Goal: Information Seeking & Learning: Learn about a topic

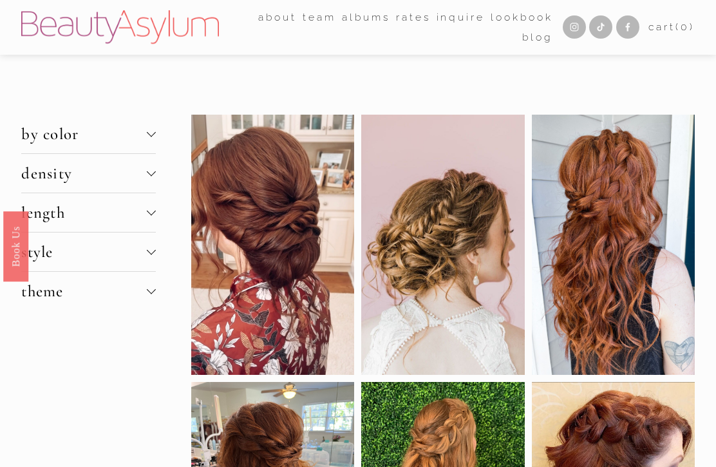
click at [59, 136] on span "by color" at bounding box center [84, 133] width 126 height 19
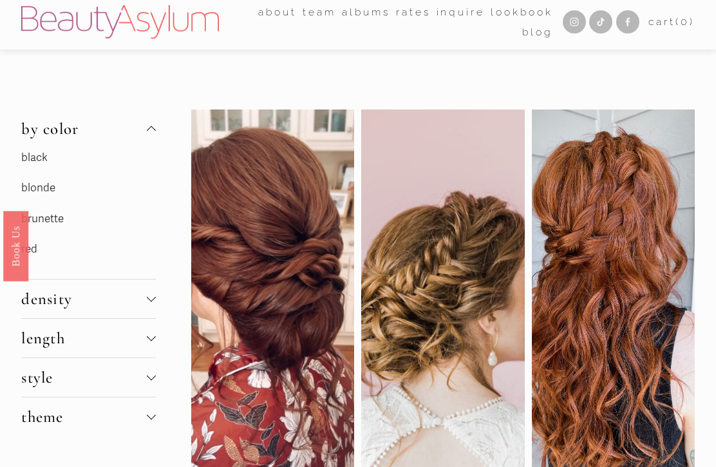
scroll to position [4, 0]
click at [43, 189] on link "blonde" at bounding box center [38, 189] width 34 height 14
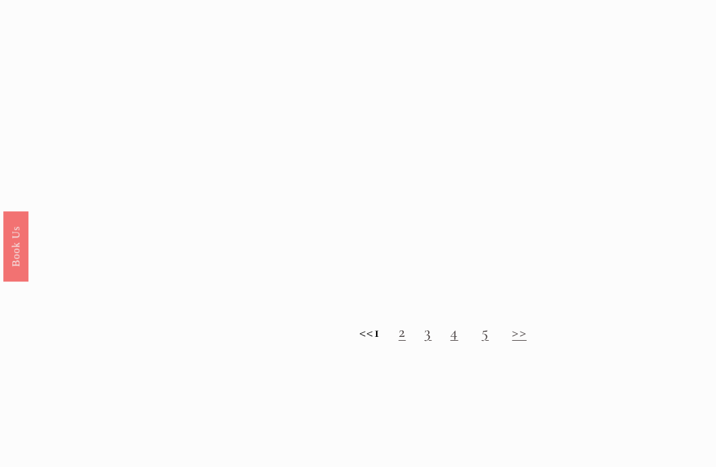
scroll to position [955, 0]
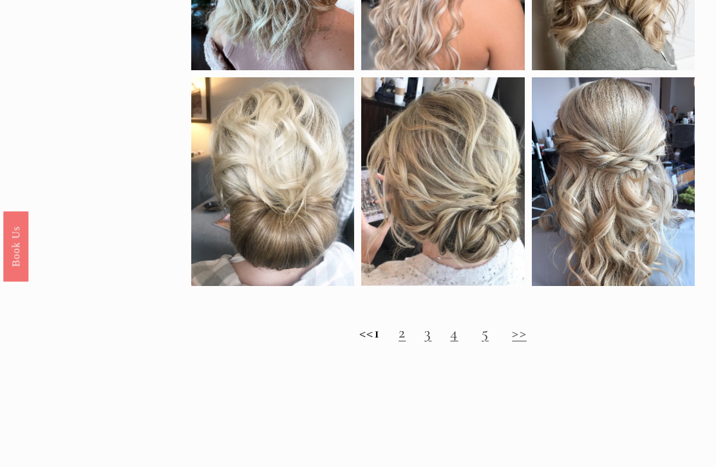
click at [405, 336] on link "2" at bounding box center [401, 331] width 7 height 19
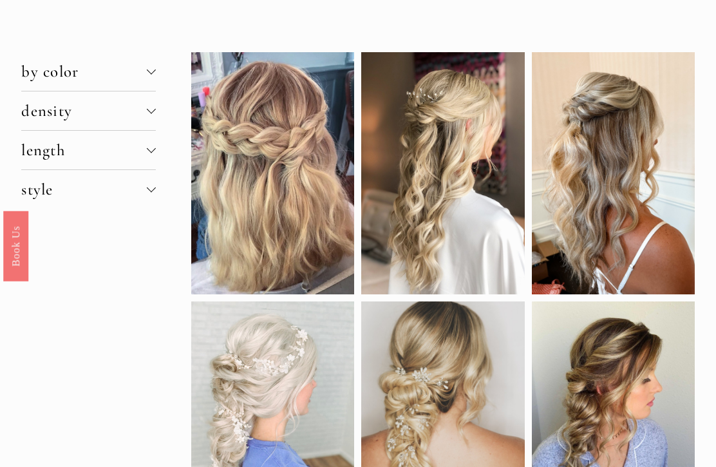
scroll to position [64, 0]
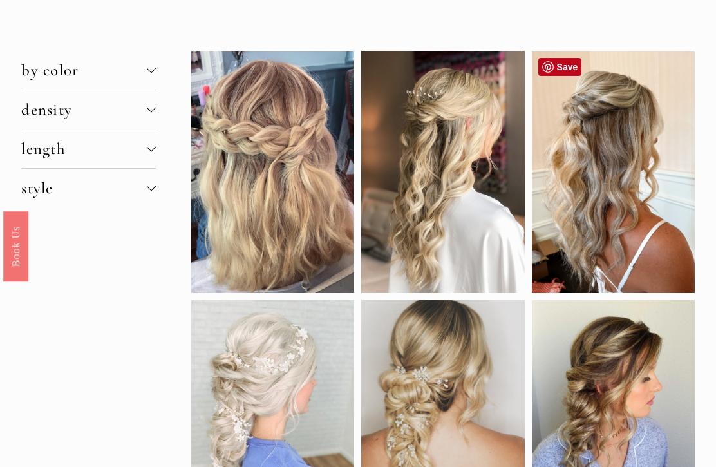
click at [624, 200] on div at bounding box center [613, 172] width 163 height 243
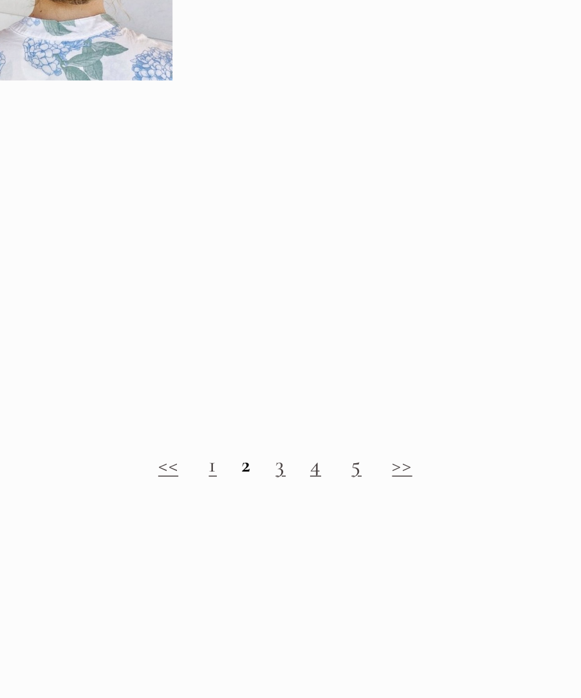
scroll to position [720, 0]
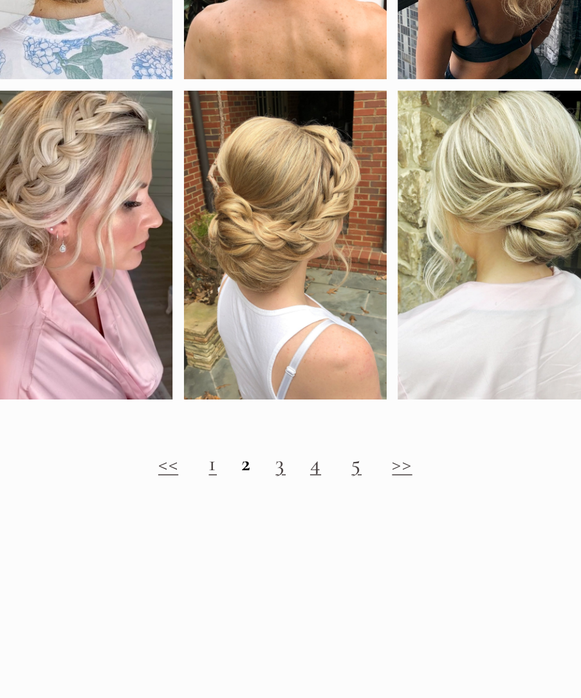
click at [353, 466] on link "3" at bounding box center [356, 515] width 6 height 17
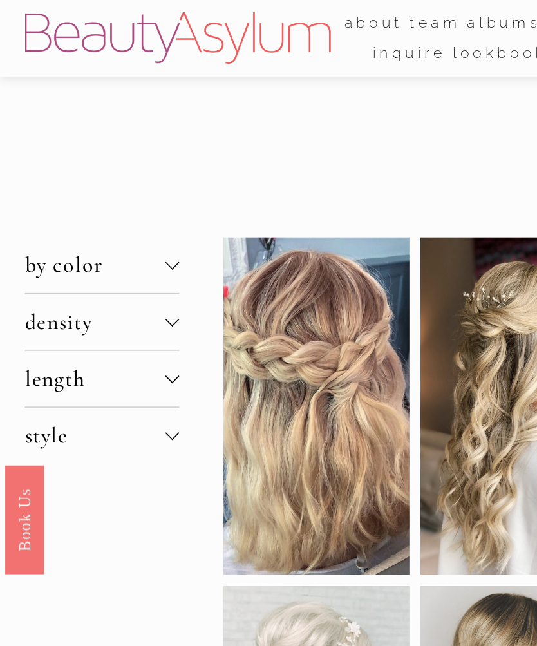
scroll to position [706, 0]
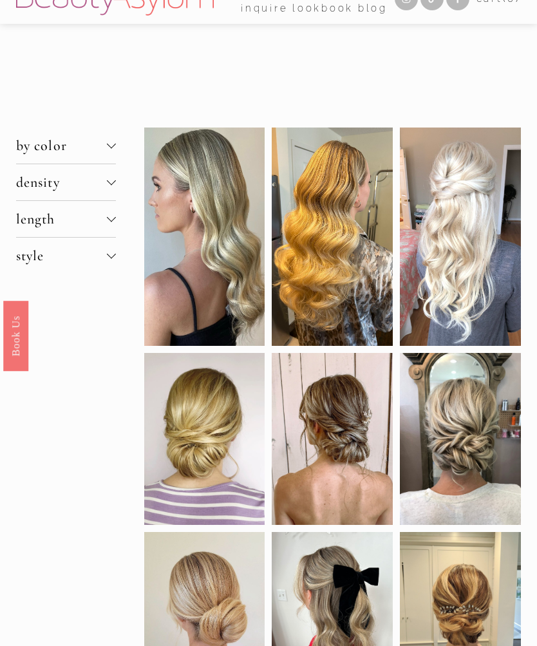
scroll to position [7, 0]
